Goal: Use online tool/utility: Utilize a website feature to perform a specific function

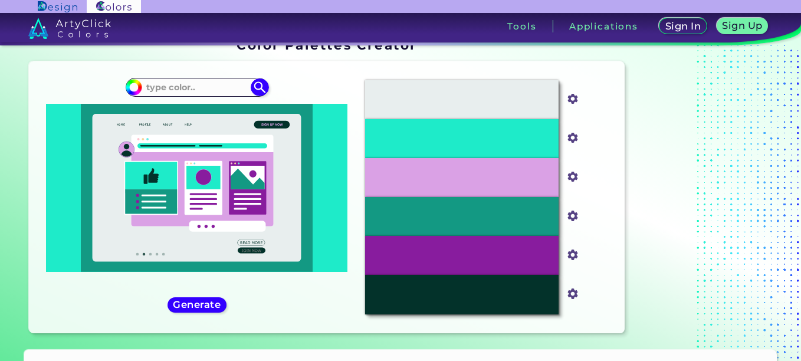
scroll to position [7, 0]
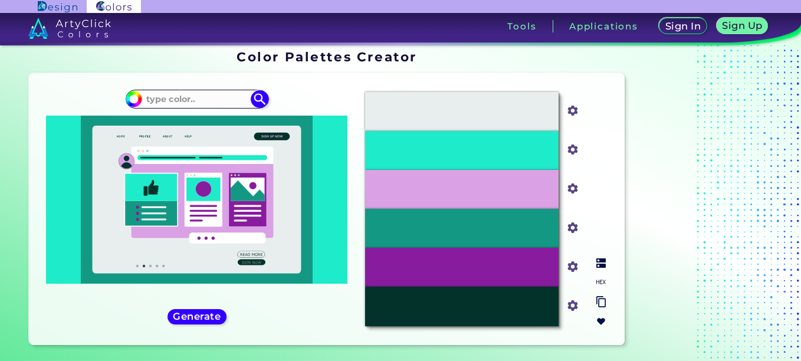
click at [575, 110] on input "#e8eeee" at bounding box center [570, 109] width 15 height 15
click at [542, 80] on div "Oops - something went wrong. Please try again. #E8EEEE #e8eeee #1EEBC9 #1eebc9 …" at bounding box center [327, 209] width 596 height 272
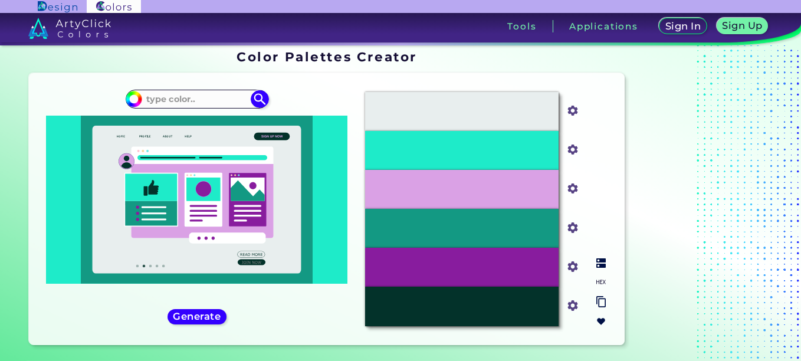
click at [466, 117] on p "#E8EEEE" at bounding box center [461, 111] width 39 height 13
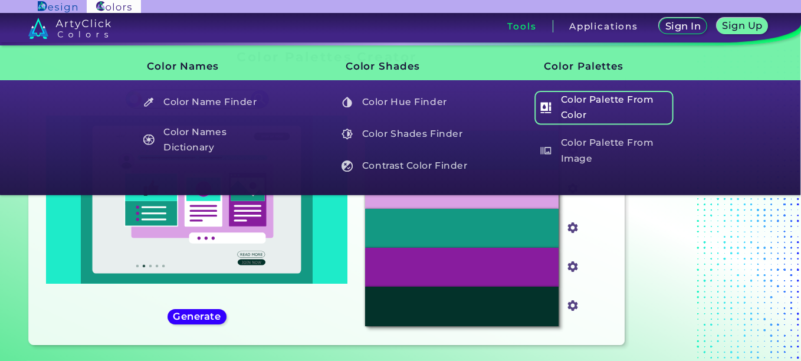
click at [561, 121] on h5 "Color Palette From Color" at bounding box center [603, 108] width 139 height 34
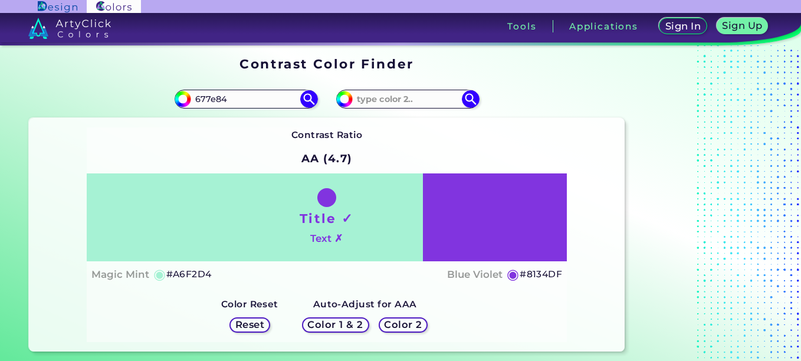
type input "677e84"
type input "#677e84"
type input "#677E84"
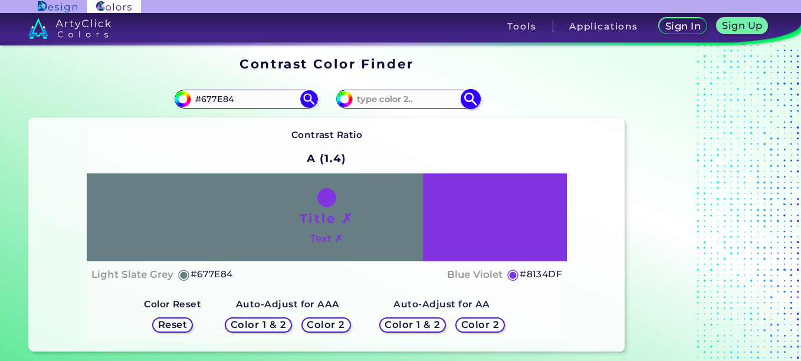
click at [412, 100] on input at bounding box center [408, 99] width 110 height 16
paste input "978184"
type input "978184"
click at [443, 129] on div "Contrast Ratio A (1.4) Title ✗ Text ✗ Light Slate Grey ◉ #677E84" at bounding box center [327, 234] width 480 height 214
click at [421, 98] on input "978184" at bounding box center [408, 99] width 110 height 16
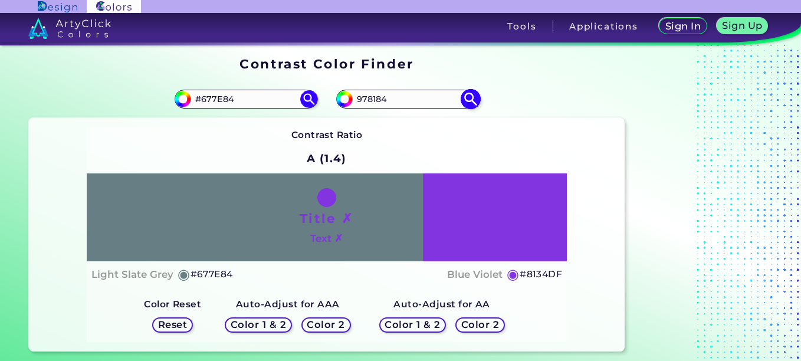
type input "#978184"
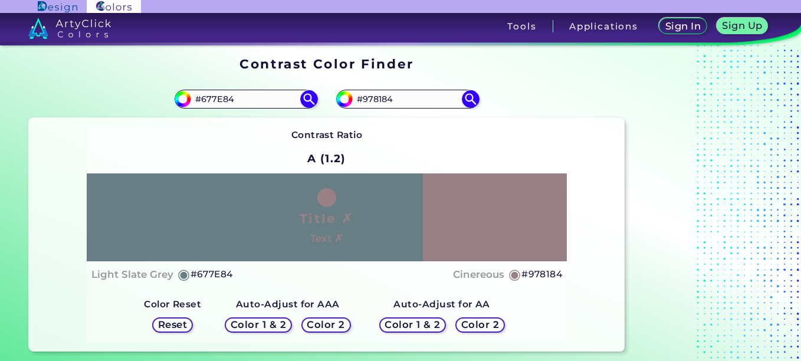
scroll to position [12, 0]
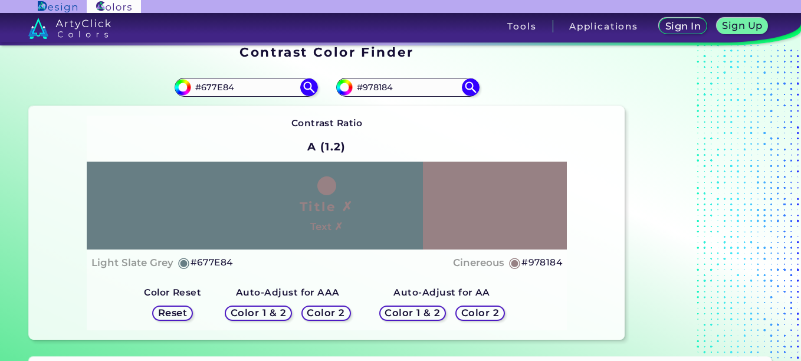
click at [400, 315] on h5 "Color 1 & 2" at bounding box center [412, 312] width 50 height 9
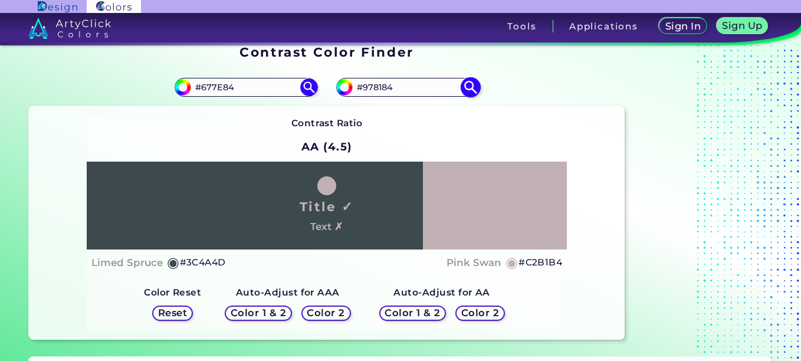
click at [382, 87] on input "#978184" at bounding box center [408, 87] width 110 height 16
paste input "#A48E88"
click at [368, 91] on input "##A48E88" at bounding box center [408, 87] width 110 height 16
type input "#A48E88"
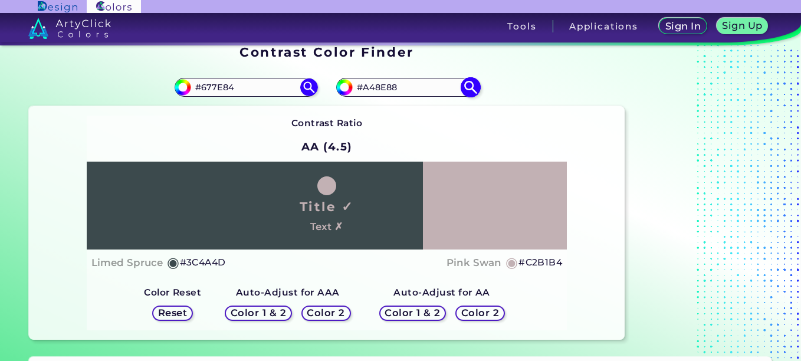
type input "#a48e88"
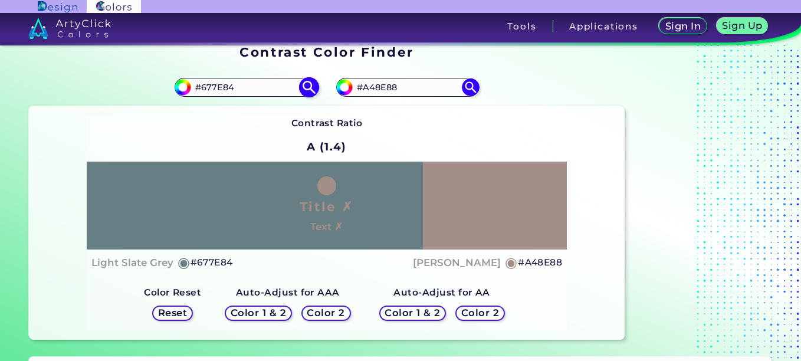
click at [217, 87] on input "#677E84" at bounding box center [246, 87] width 110 height 16
paste input "#98817B"
click at [208, 87] on input "##98817B" at bounding box center [246, 87] width 110 height 16
type input "#98817B"
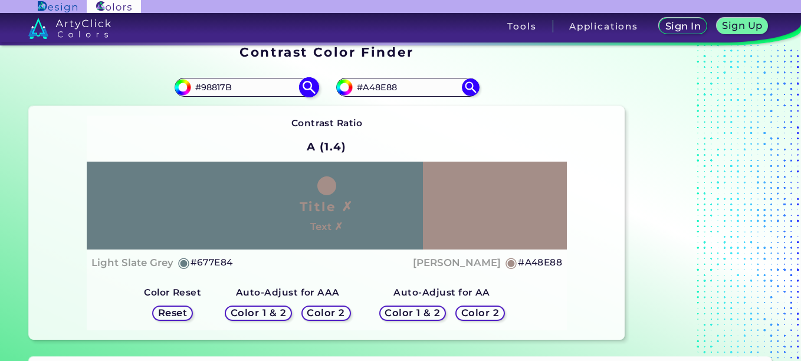
type input "#98817b"
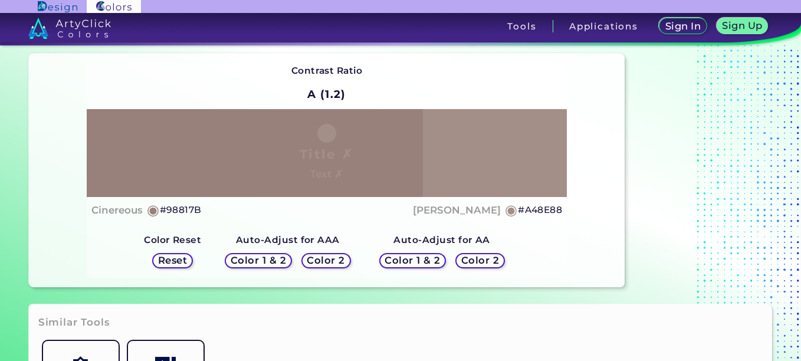
scroll to position [58, 0]
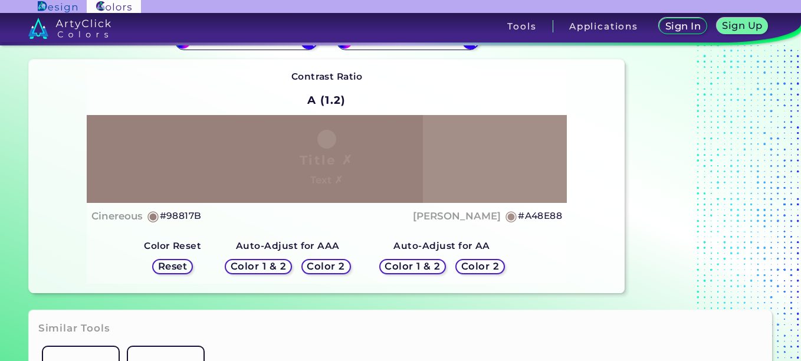
click at [277, 268] on h5 "Color 1 & 2" at bounding box center [258, 266] width 50 height 9
